Goal: Task Accomplishment & Management: Manage account settings

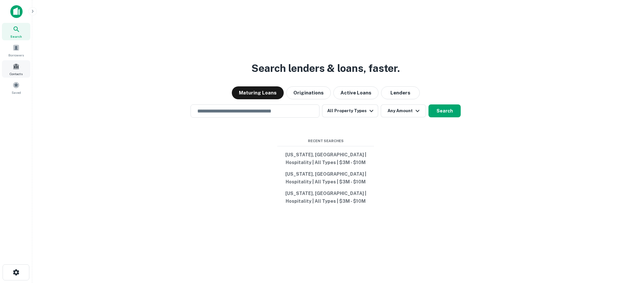
click at [15, 69] on span at bounding box center [16, 66] width 7 height 7
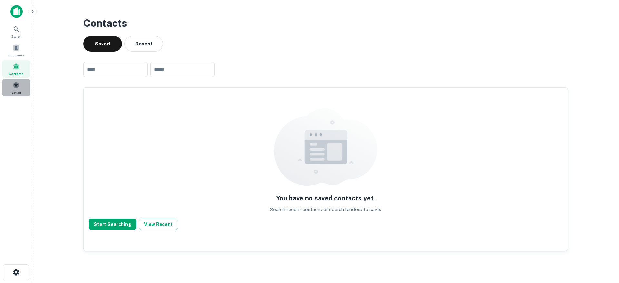
click at [11, 85] on div "Saved" at bounding box center [16, 87] width 28 height 17
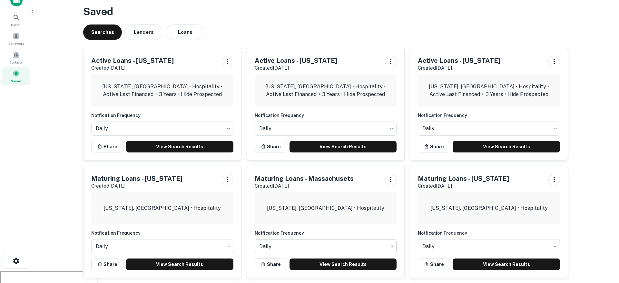
scroll to position [253, 0]
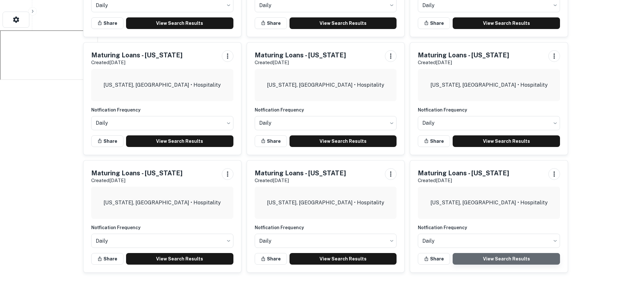
click at [486, 257] on link "View Search Results" at bounding box center [505, 259] width 107 height 12
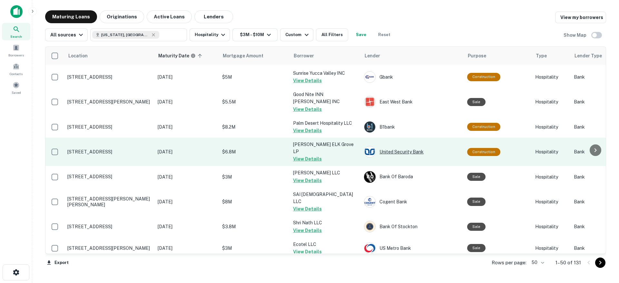
scroll to position [949, 0]
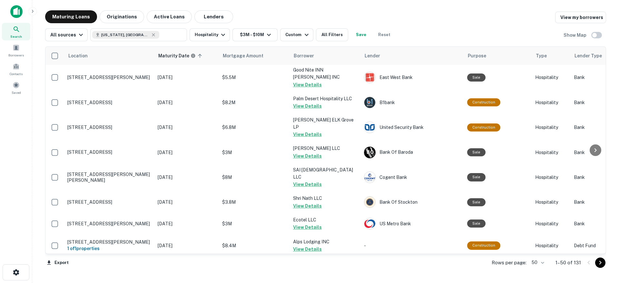
click at [606, 265] on div "Maturing Loans Originations Active Loans Lenders View my borrowers All sources …" at bounding box center [325, 142] width 576 height 264
click at [602, 264] on icon "Go to next page" at bounding box center [600, 263] width 8 height 8
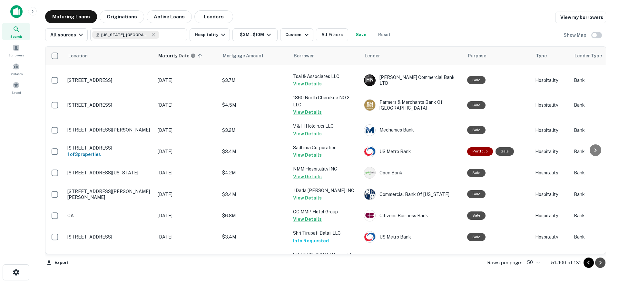
click at [602, 264] on icon "Go to next page" at bounding box center [600, 263] width 8 height 8
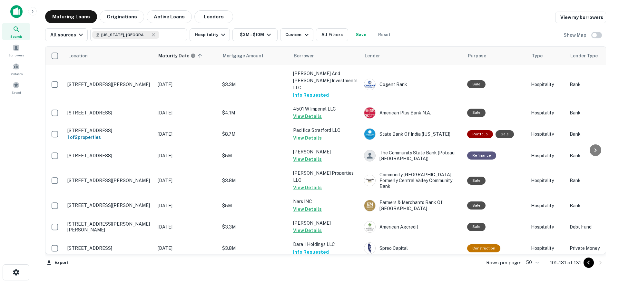
scroll to position [504, 0]
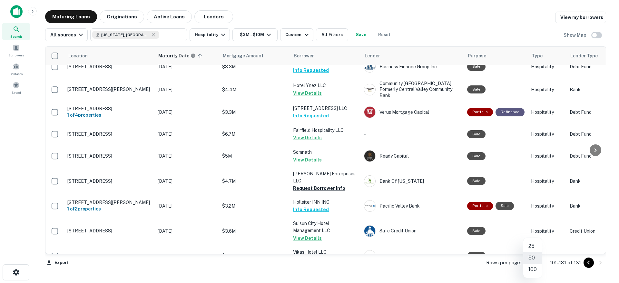
click at [536, 262] on body "Search Borrowers Contacts Saved Maturing Loans Originations Active Loans Lender…" at bounding box center [309, 141] width 619 height 283
click at [16, 71] on div at bounding box center [309, 141] width 619 height 283
click at [19, 85] on span at bounding box center [16, 85] width 7 height 7
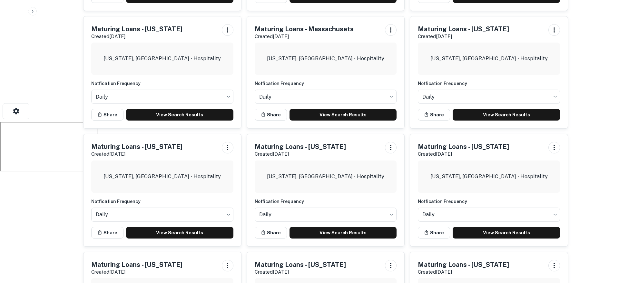
scroll to position [253, 0]
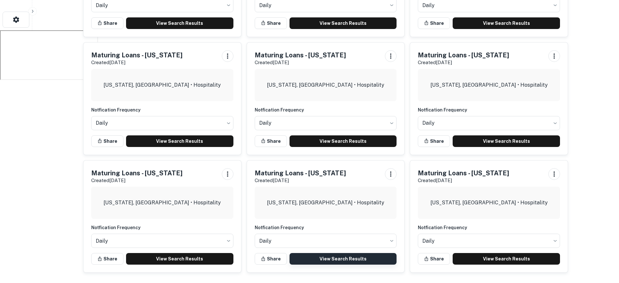
click at [336, 258] on link "View Search Results" at bounding box center [342, 259] width 107 height 12
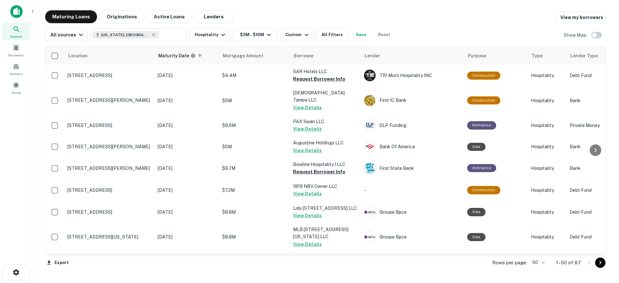
click at [601, 262] on icon "Go to next page" at bounding box center [600, 263] width 2 height 4
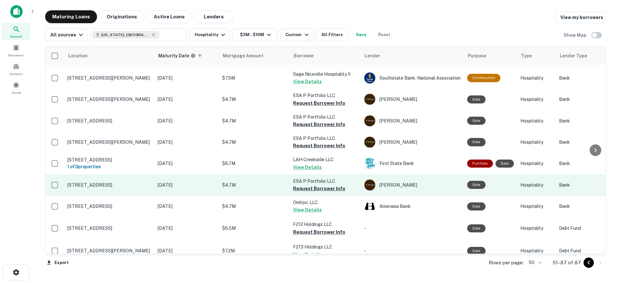
scroll to position [620, 0]
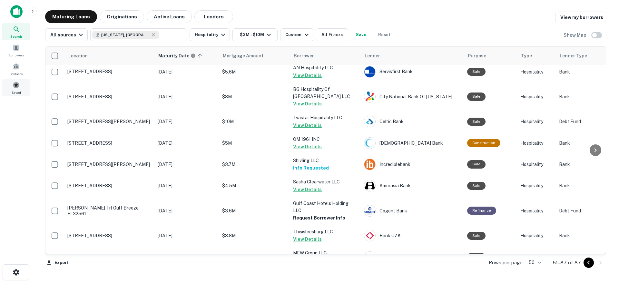
click at [14, 84] on span at bounding box center [16, 85] width 7 height 7
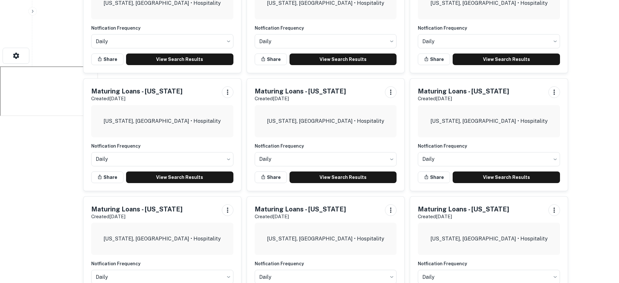
scroll to position [253, 0]
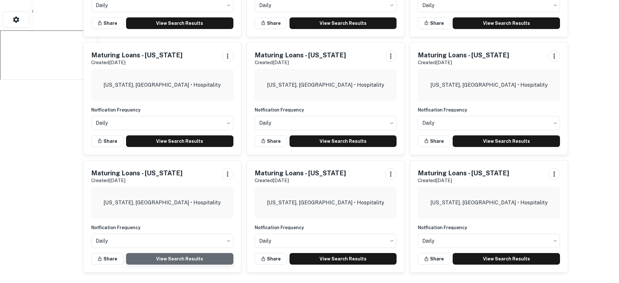
click at [174, 258] on link "View Search Results" at bounding box center [179, 259] width 107 height 12
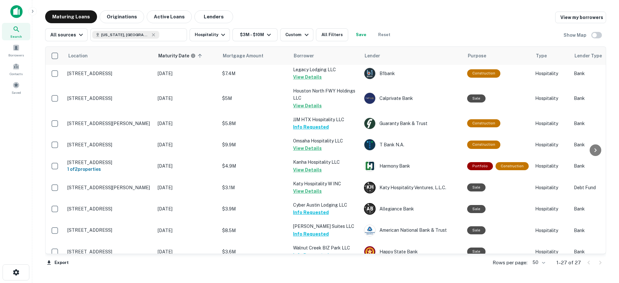
scroll to position [443, 0]
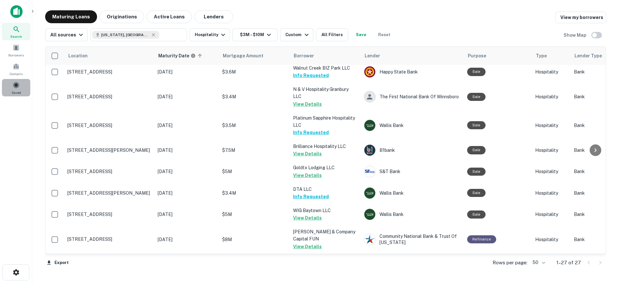
click at [15, 89] on div "Saved" at bounding box center [16, 87] width 28 height 17
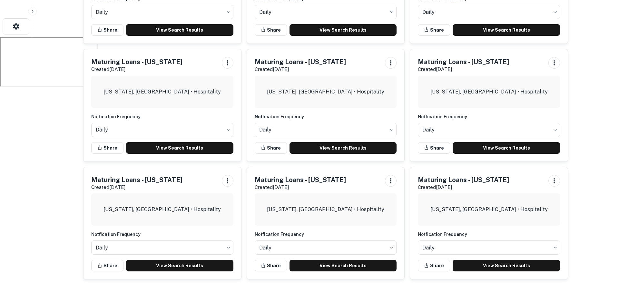
scroll to position [244, 0]
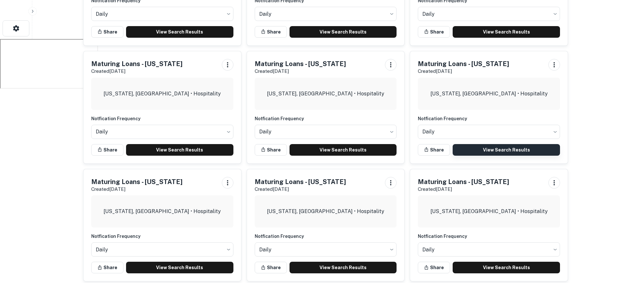
click at [491, 153] on link "View Search Results" at bounding box center [505, 150] width 107 height 12
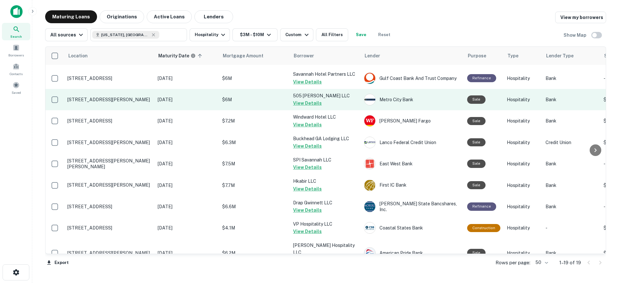
scroll to position [248, 0]
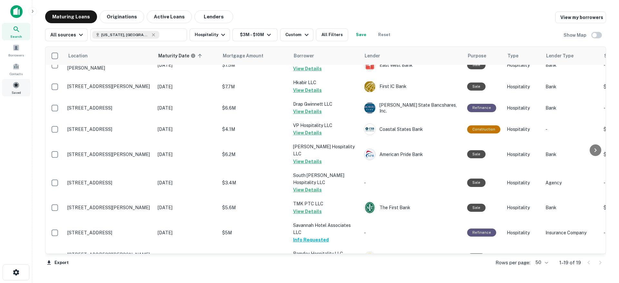
click at [13, 86] on span at bounding box center [16, 85] width 7 height 7
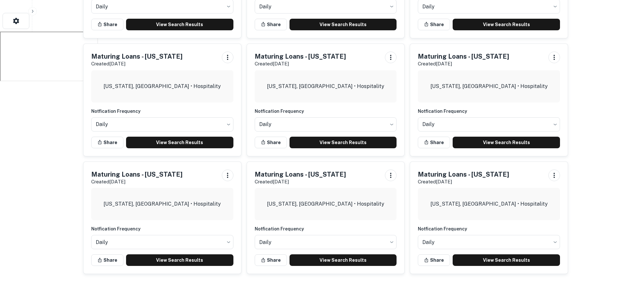
scroll to position [253, 0]
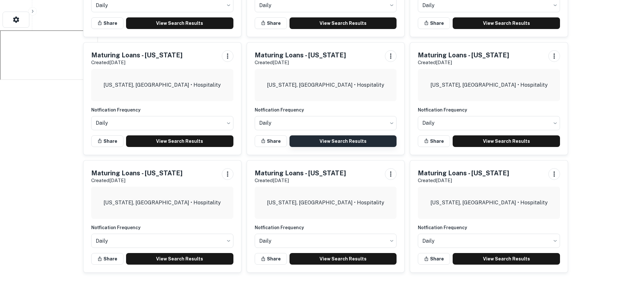
click at [323, 138] on link "View Search Results" at bounding box center [342, 141] width 107 height 12
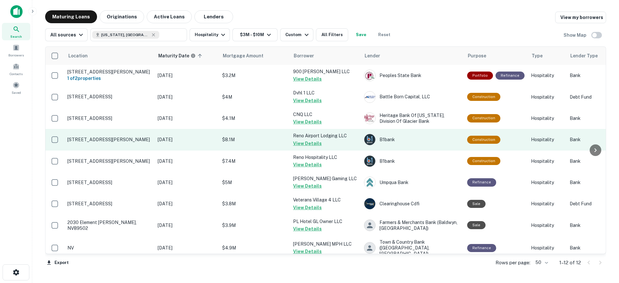
scroll to position [72, 0]
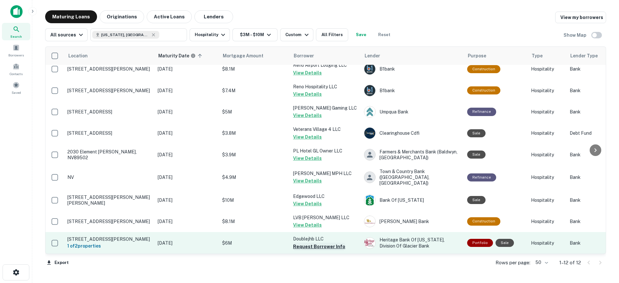
click at [308, 246] on button "Request Borrower Info" at bounding box center [319, 247] width 52 height 8
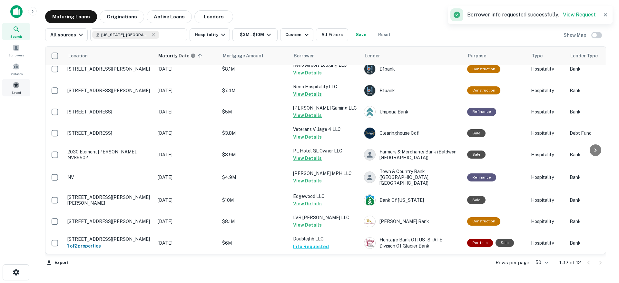
click at [15, 84] on span at bounding box center [16, 85] width 7 height 7
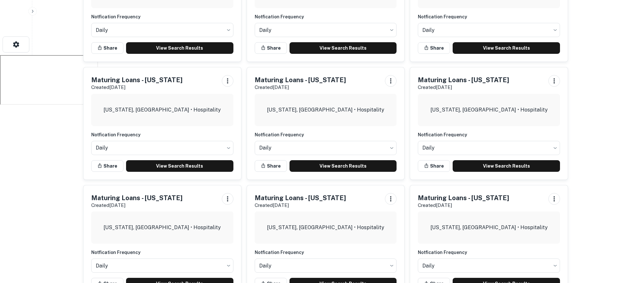
scroll to position [253, 0]
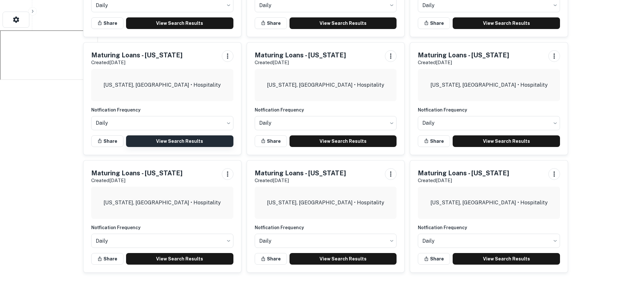
click at [184, 140] on link "View Search Results" at bounding box center [179, 141] width 107 height 12
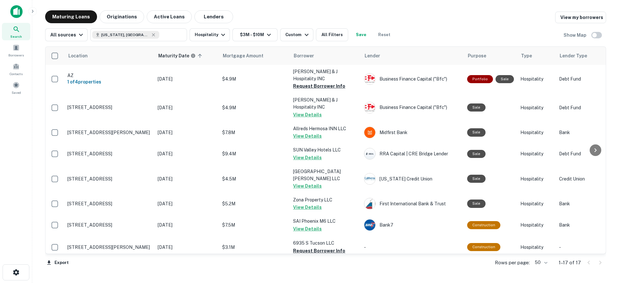
scroll to position [183, 0]
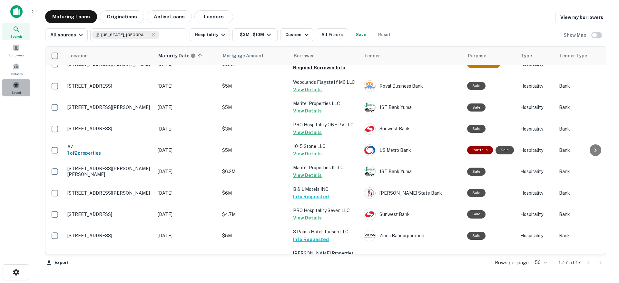
click at [14, 87] on span at bounding box center [16, 85] width 7 height 7
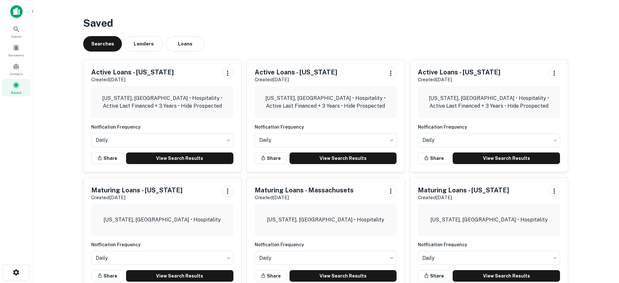
scroll to position [253, 0]
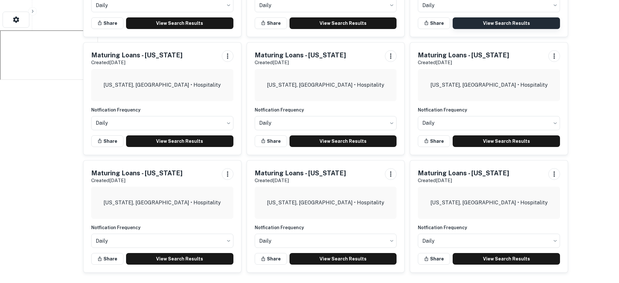
click at [501, 24] on link "View Search Results" at bounding box center [505, 23] width 107 height 12
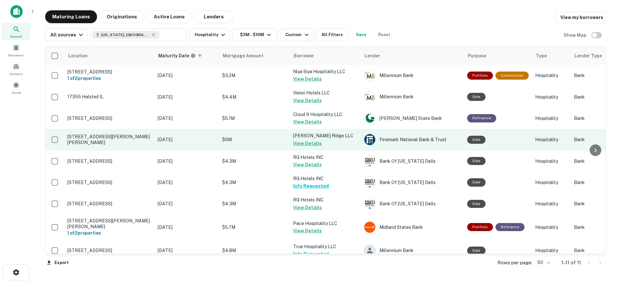
scroll to position [53, 0]
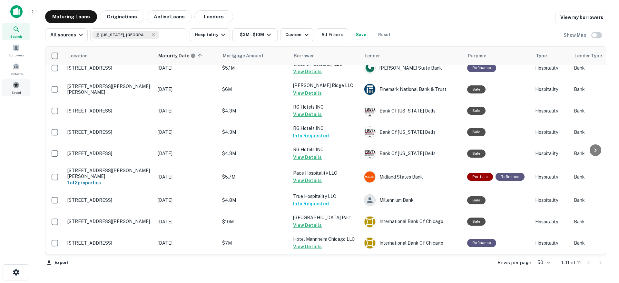
click at [16, 90] on span "Saved" at bounding box center [16, 92] width 9 height 5
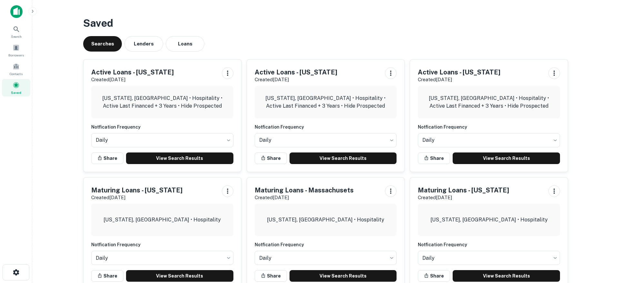
scroll to position [253, 0]
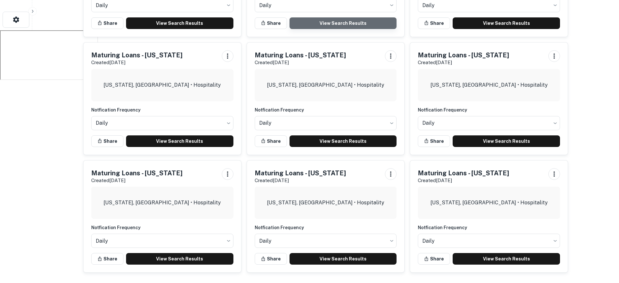
click at [340, 23] on link "View Search Results" at bounding box center [342, 23] width 107 height 12
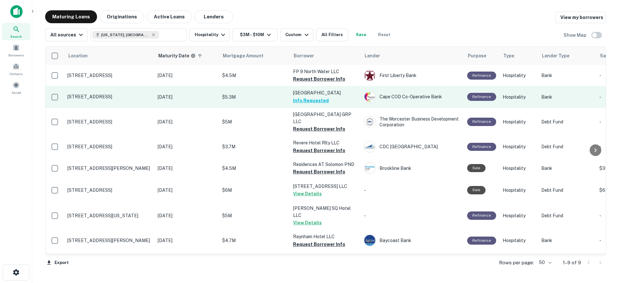
scroll to position [6, 0]
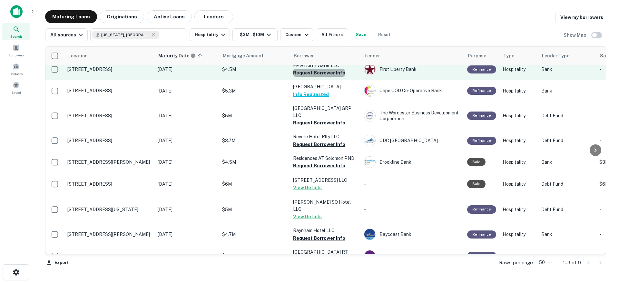
click at [321, 72] on button "Request Borrower Info" at bounding box center [319, 73] width 52 height 8
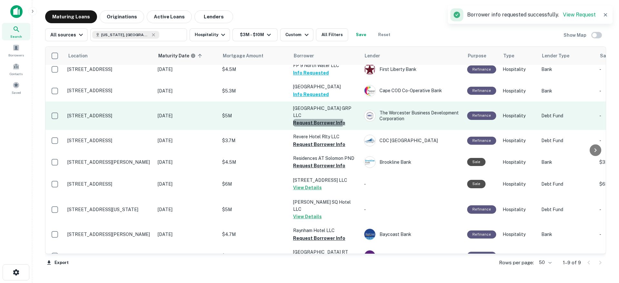
click at [317, 119] on button "Request Borrower Info" at bounding box center [319, 123] width 52 height 8
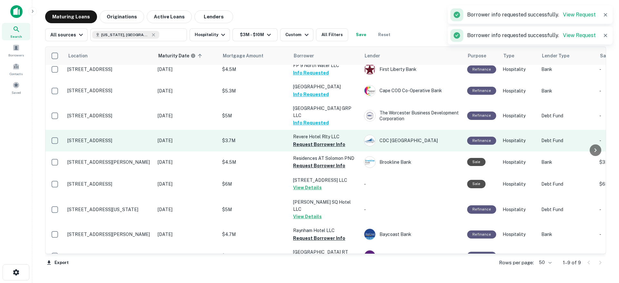
click at [313, 140] on button "Request Borrower Info" at bounding box center [319, 144] width 52 height 8
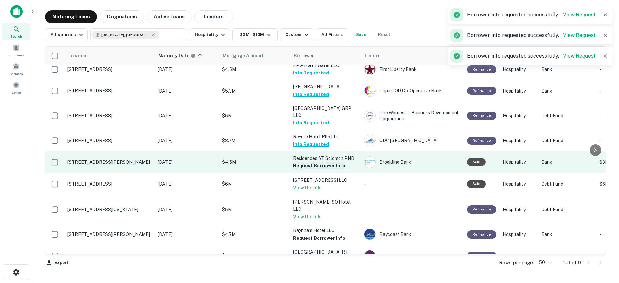
click at [312, 162] on button "Request Borrower Info" at bounding box center [319, 166] width 52 height 8
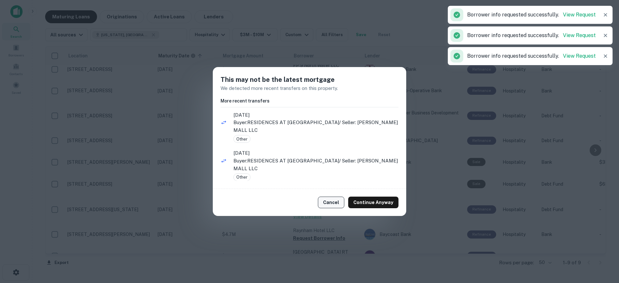
click at [335, 204] on button "Cancel" at bounding box center [331, 203] width 26 height 12
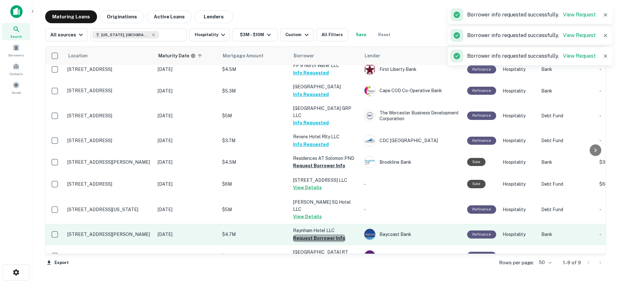
click at [320, 234] on button "Request Borrower Info" at bounding box center [319, 238] width 52 height 8
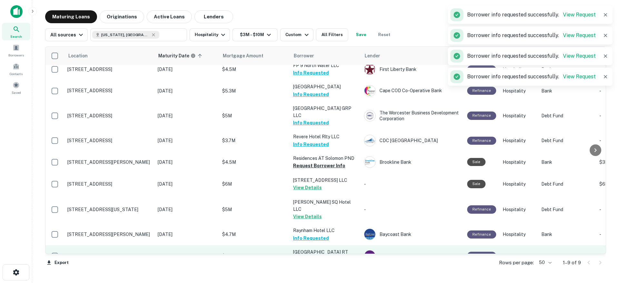
click at [313, 255] on button "Request Borrower Info" at bounding box center [319, 259] width 52 height 8
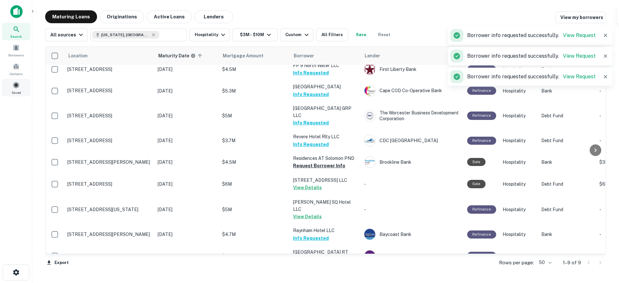
click at [15, 88] on span at bounding box center [16, 85] width 7 height 7
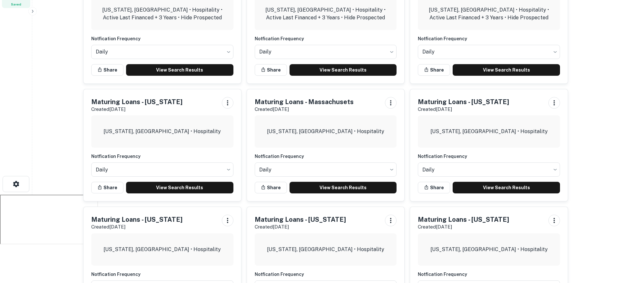
scroll to position [253, 0]
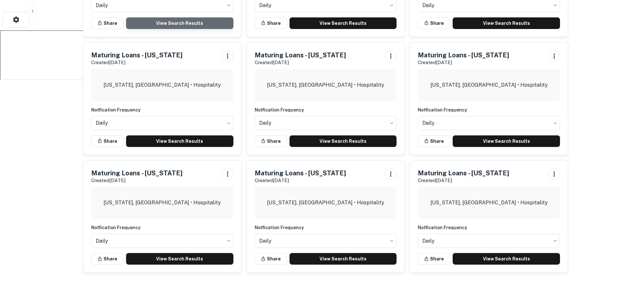
click at [197, 23] on link "View Search Results" at bounding box center [179, 23] width 107 height 12
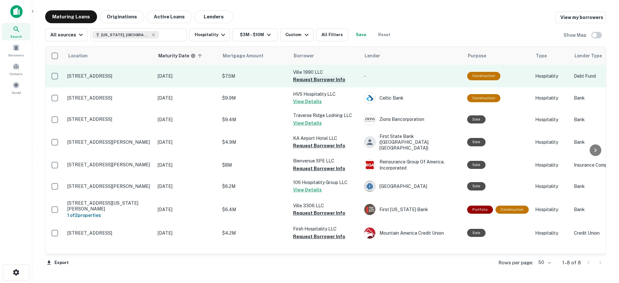
click at [324, 81] on button "Request Borrower Info" at bounding box center [319, 80] width 52 height 8
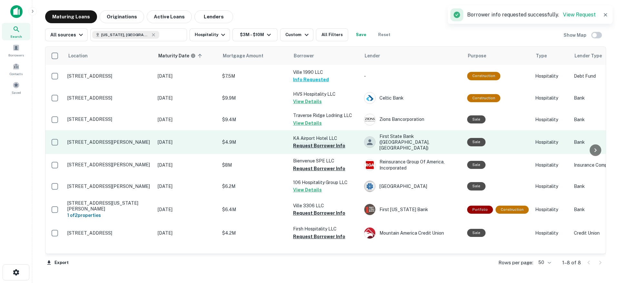
click at [319, 144] on button "Request Borrower Info" at bounding box center [319, 146] width 52 height 8
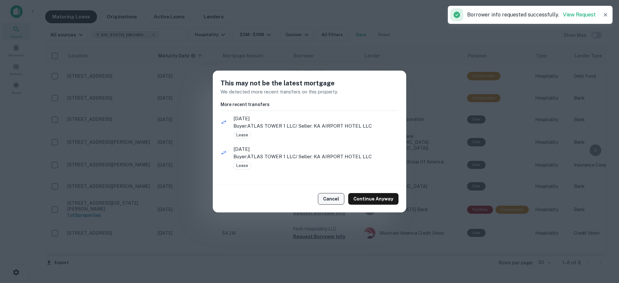
drag, startPoint x: 340, startPoint y: 203, endPoint x: 332, endPoint y: 200, distance: 8.3
click at [340, 203] on button "Cancel" at bounding box center [331, 199] width 26 height 12
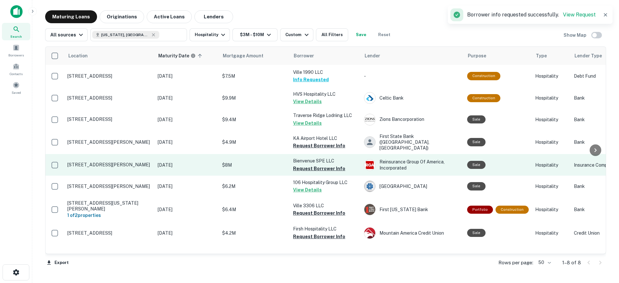
drag, startPoint x: 309, startPoint y: 164, endPoint x: 309, endPoint y: 168, distance: 3.9
click at [309, 165] on button "Request Borrower Info" at bounding box center [319, 169] width 52 height 8
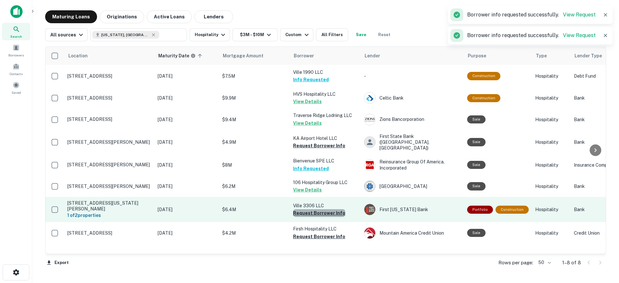
click at [323, 209] on button "Request Borrower Info" at bounding box center [319, 213] width 52 height 8
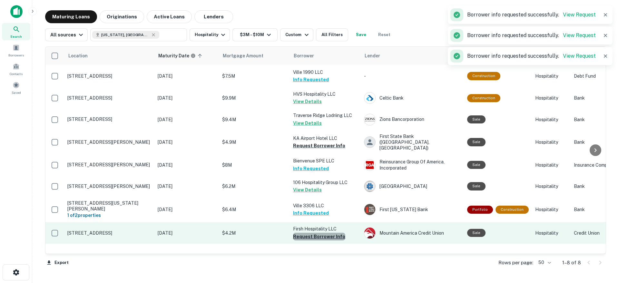
click at [320, 233] on button "Request Borrower Info" at bounding box center [319, 237] width 52 height 8
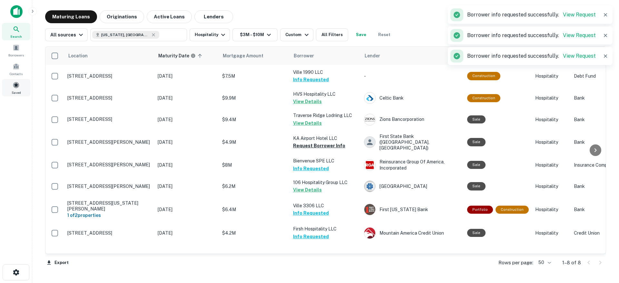
click at [13, 84] on span at bounding box center [16, 85] width 7 height 7
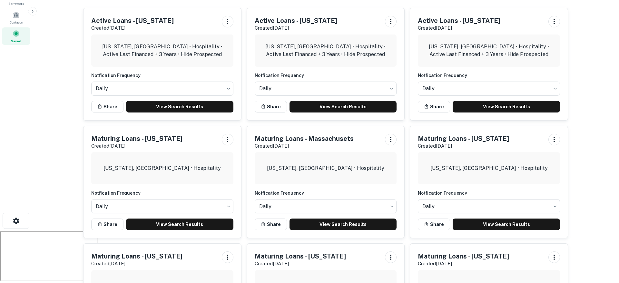
scroll to position [33, 0]
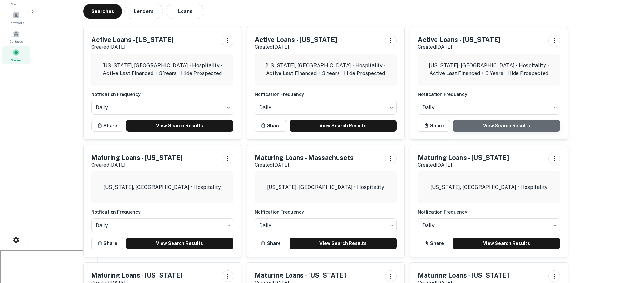
click at [482, 128] on link "View Search Results" at bounding box center [505, 126] width 107 height 12
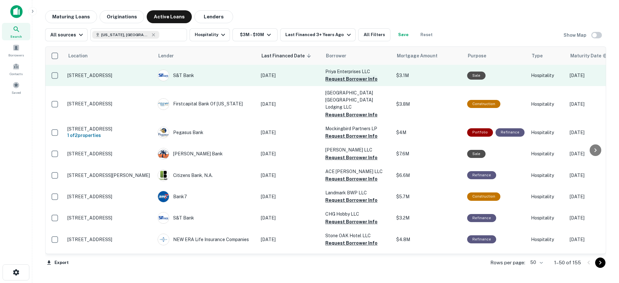
click at [348, 81] on button "Request Borrower Info" at bounding box center [351, 79] width 52 height 8
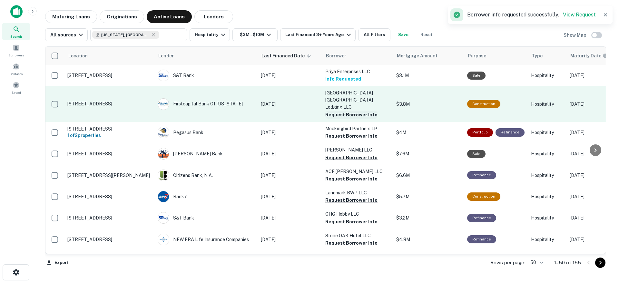
click at [348, 111] on button "Request Borrower Info" at bounding box center [351, 115] width 52 height 8
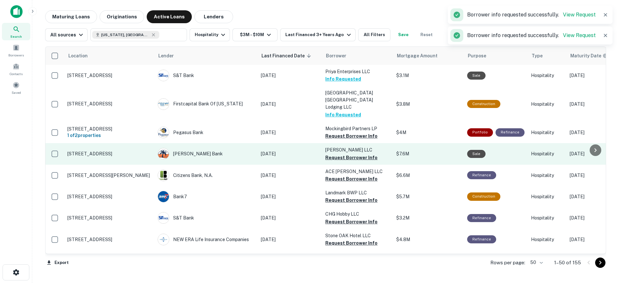
drag, startPoint x: 345, startPoint y: 122, endPoint x: 345, endPoint y: 136, distance: 13.2
click at [345, 132] on button "Request Borrower Info" at bounding box center [351, 136] width 52 height 8
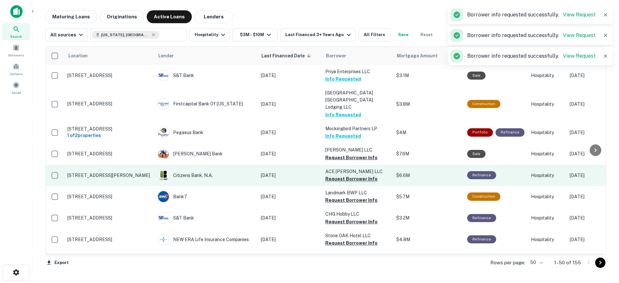
drag, startPoint x: 344, startPoint y: 149, endPoint x: 348, endPoint y: 170, distance: 22.1
click at [345, 154] on button "Request Borrower Info" at bounding box center [351, 158] width 52 height 8
click at [348, 175] on button "Request Borrower Info" at bounding box center [351, 179] width 52 height 8
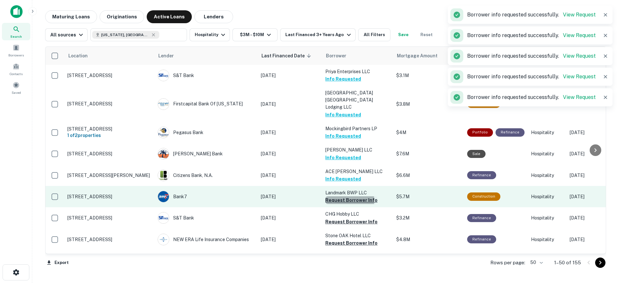
click at [349, 196] on button "Request Borrower Info" at bounding box center [351, 200] width 52 height 8
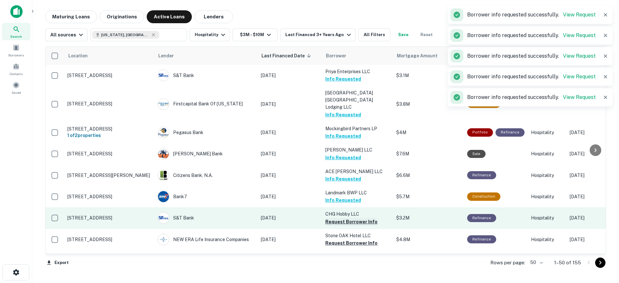
click at [349, 218] on button "Request Borrower Info" at bounding box center [351, 222] width 52 height 8
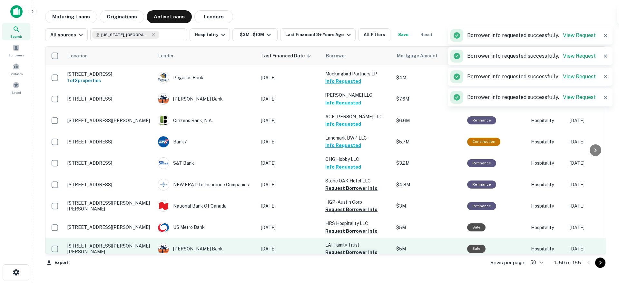
scroll to position [79, 0]
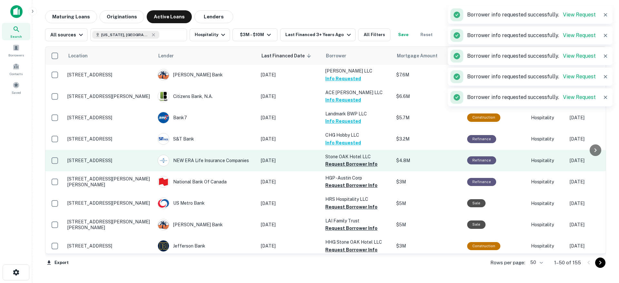
click at [343, 160] on button "Request Borrower Info" at bounding box center [351, 164] width 52 height 8
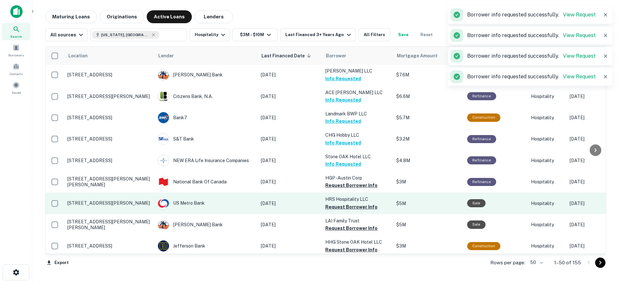
click at [341, 181] on button "Request Borrower Info" at bounding box center [351, 185] width 52 height 8
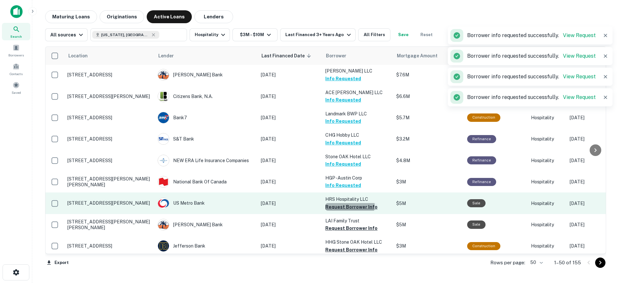
click at [343, 203] on button "Request Borrower Info" at bounding box center [351, 207] width 52 height 8
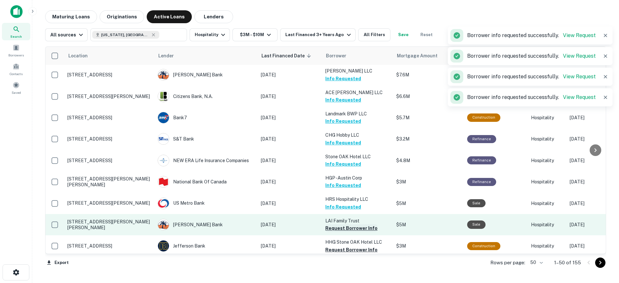
click at [345, 224] on button "Request Borrower Info" at bounding box center [351, 228] width 52 height 8
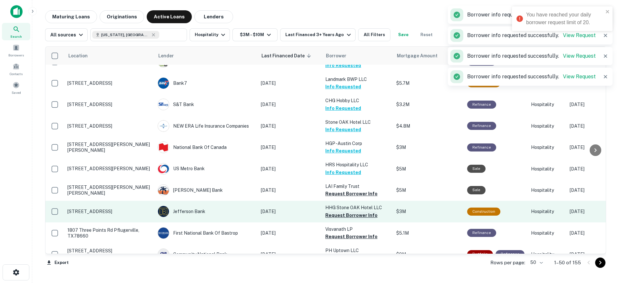
scroll to position [0, 0]
